Goal: Task Accomplishment & Management: Use online tool/utility

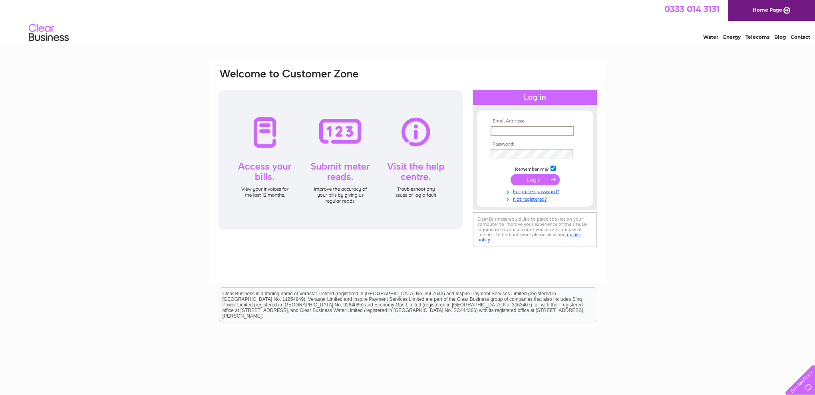
type input "donburns@btinternet.com"
click at [532, 181] on input "submit" at bounding box center [534, 179] width 49 height 11
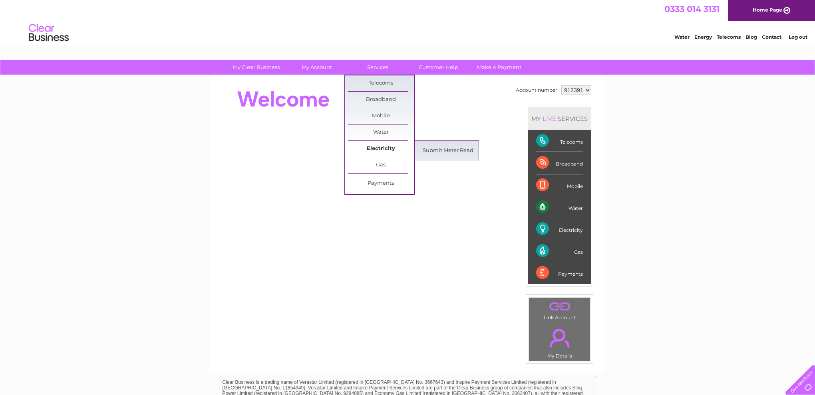
click at [376, 145] on link "Electricity" at bounding box center [381, 149] width 66 height 16
click at [428, 148] on link "Submit Meter Read" at bounding box center [448, 151] width 66 height 16
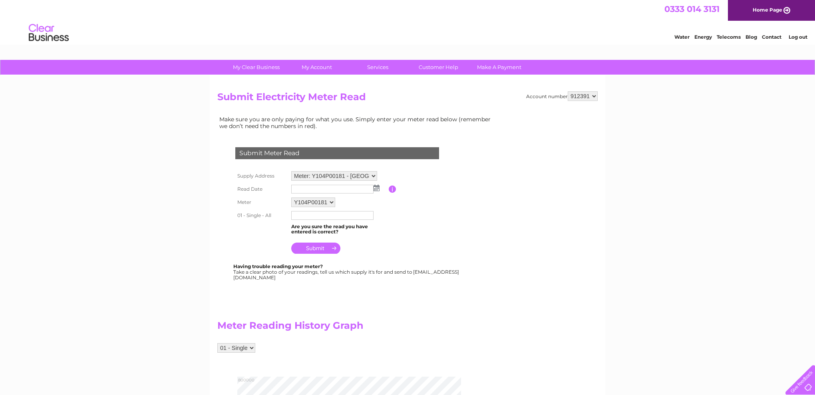
click at [375, 186] on img at bounding box center [376, 188] width 6 height 6
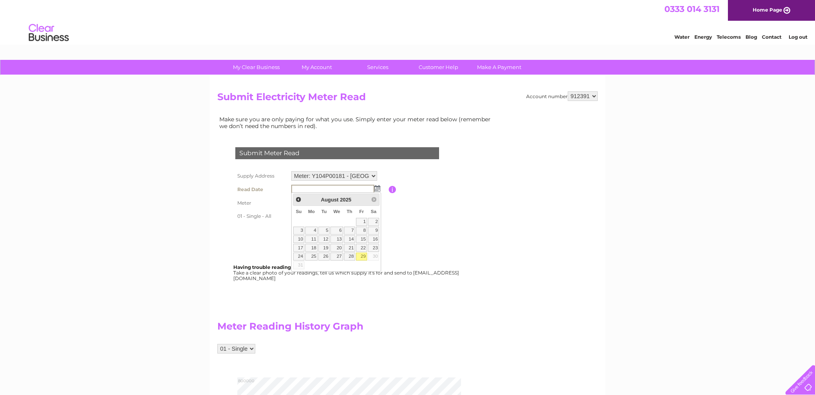
click at [362, 255] on link "29" at bounding box center [361, 257] width 11 height 8
type input "2025/08/29"
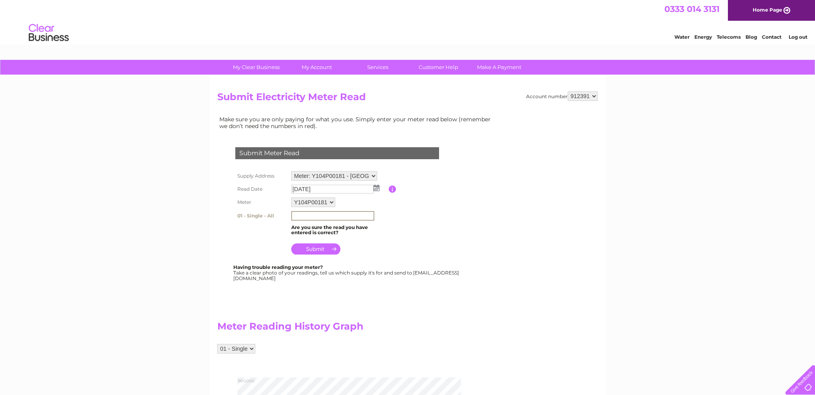
click at [308, 212] on input "text" at bounding box center [332, 216] width 83 height 10
type input "761103"
click at [316, 245] on input "submit" at bounding box center [315, 249] width 49 height 11
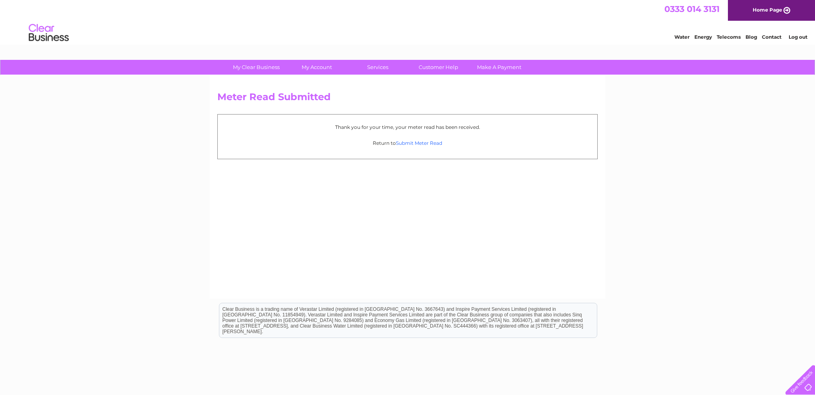
click at [426, 143] on link "Submit Meter Read" at bounding box center [419, 143] width 46 height 6
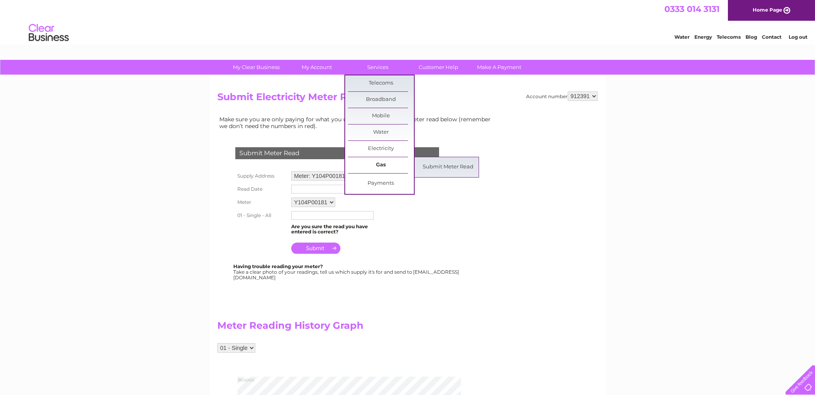
click at [382, 165] on link "Gas" at bounding box center [381, 165] width 66 height 16
click at [435, 166] on link "Submit Meter Read" at bounding box center [448, 167] width 66 height 16
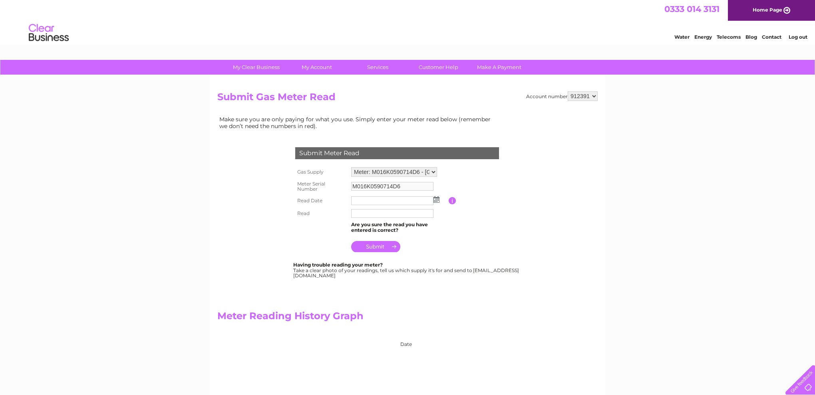
click at [436, 199] on img at bounding box center [436, 200] width 6 height 6
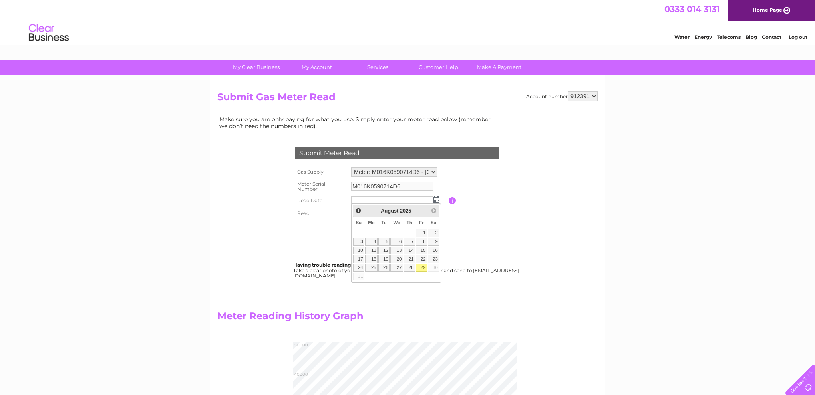
click at [424, 267] on link "29" at bounding box center [421, 268] width 11 height 8
type input "2025/08/29"
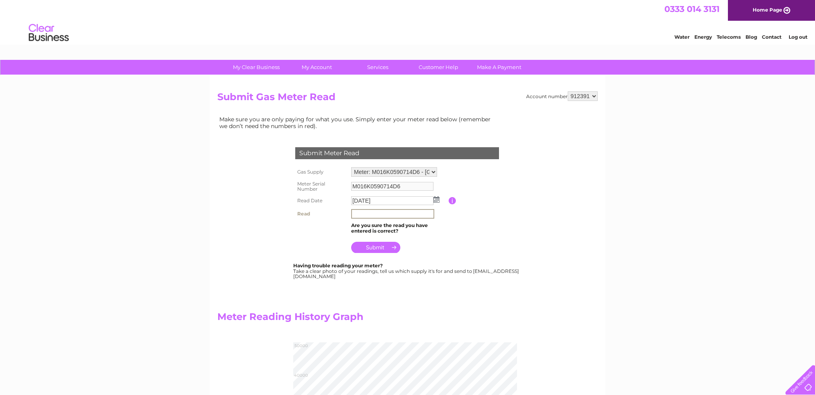
click at [370, 212] on input "text" at bounding box center [392, 214] width 83 height 10
type input "045677"
click at [375, 242] on input "submit" at bounding box center [375, 247] width 49 height 11
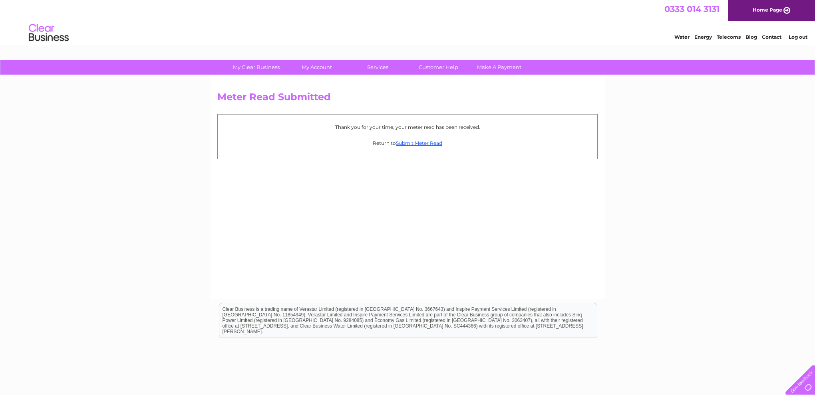
click at [796, 36] on link "Log out" at bounding box center [797, 37] width 19 height 6
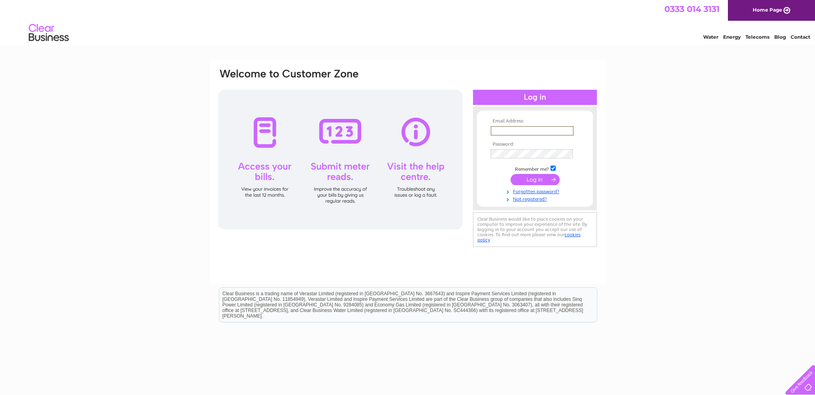
click at [765, 179] on div "Email Address: Password:" at bounding box center [407, 240] width 815 height 360
